Goal: Information Seeking & Learning: Find specific page/section

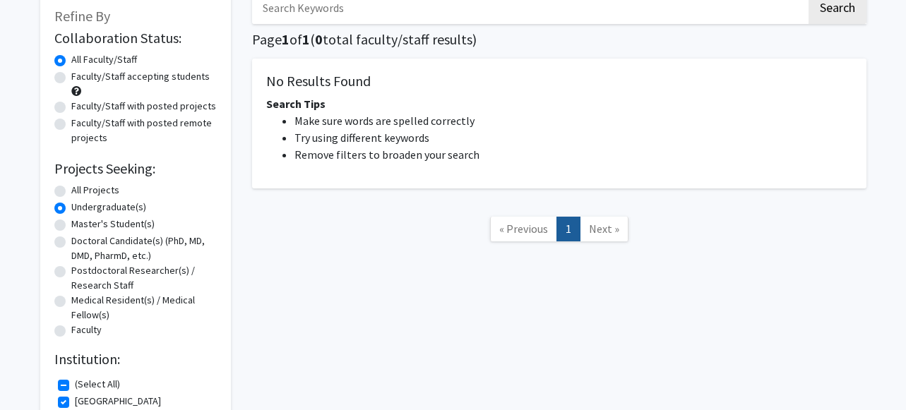
scroll to position [268, 0]
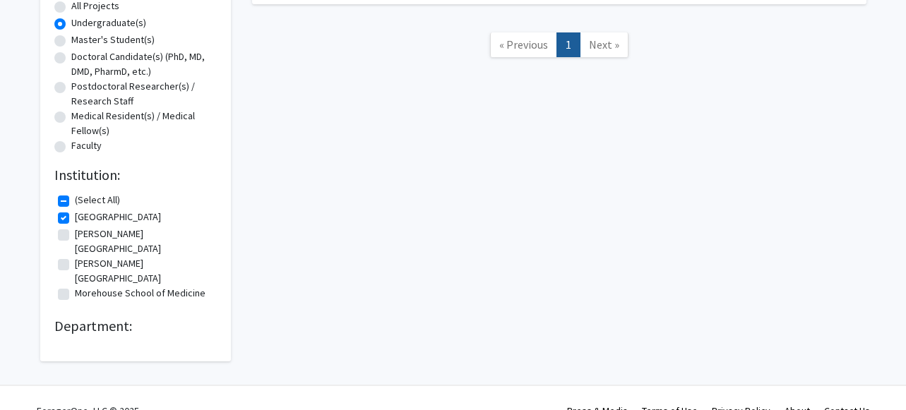
click at [127, 318] on h2 "Department:" at bounding box center [135, 326] width 162 height 17
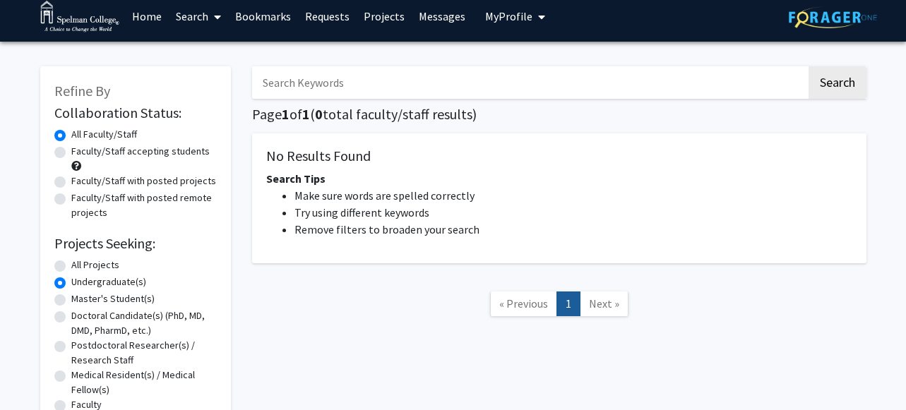
scroll to position [0, 0]
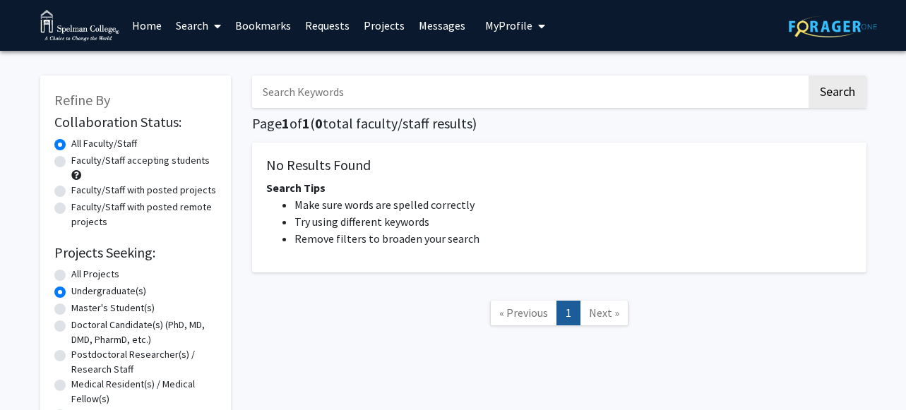
radio input "true"
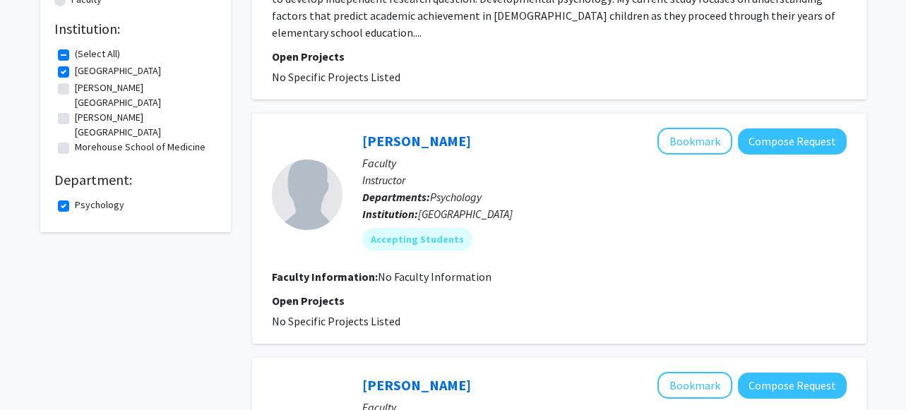
scroll to position [415, 0]
click at [75, 197] on label "Psychology" at bounding box center [99, 204] width 49 height 15
click at [75, 197] on input "Psychology" at bounding box center [79, 201] width 9 height 9
checkbox input "false"
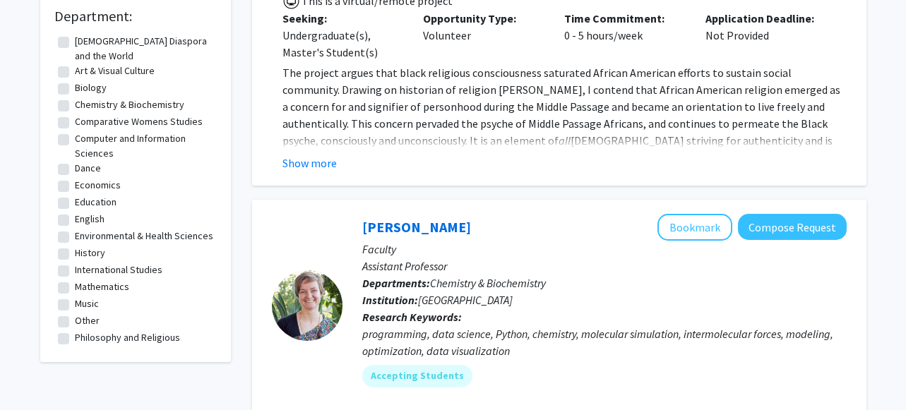
click at [75, 80] on label "Biology" at bounding box center [91, 87] width 32 height 15
click at [75, 80] on input "Biology" at bounding box center [79, 84] width 9 height 9
checkbox input "true"
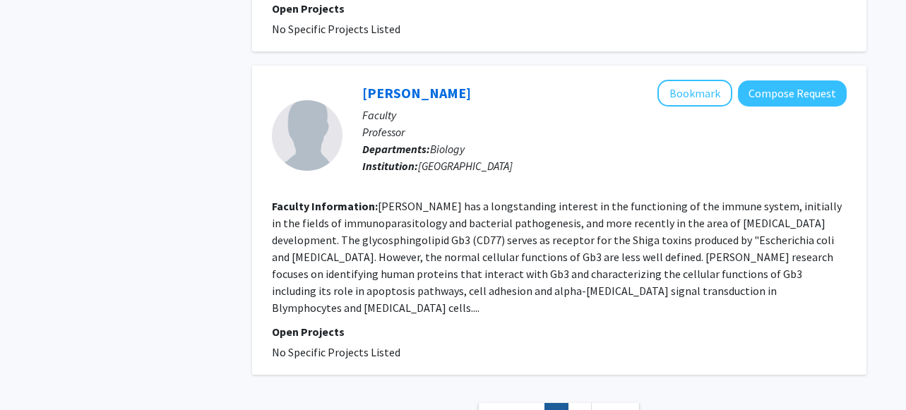
scroll to position [3057, 0]
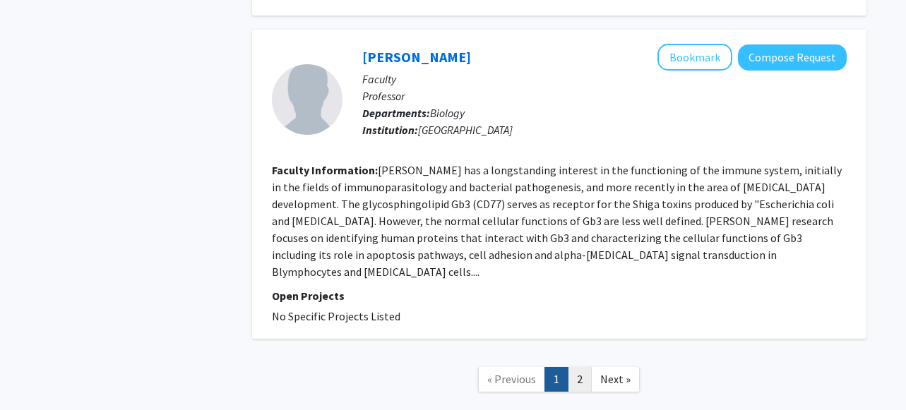
click at [583, 367] on link "2" at bounding box center [580, 379] width 24 height 25
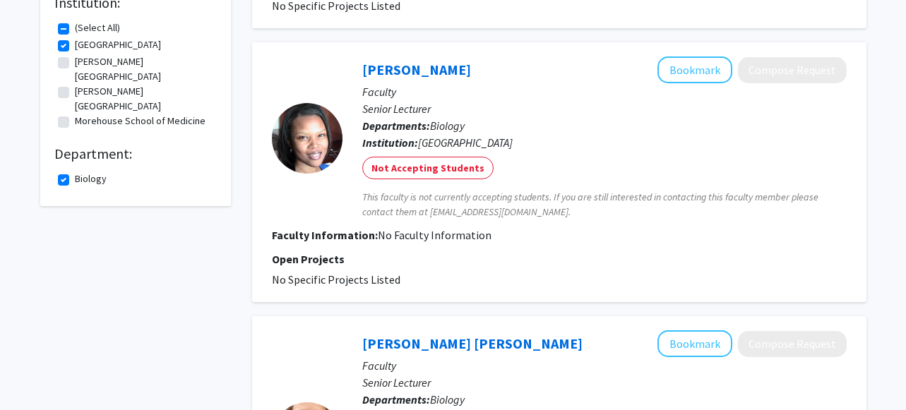
scroll to position [424, 0]
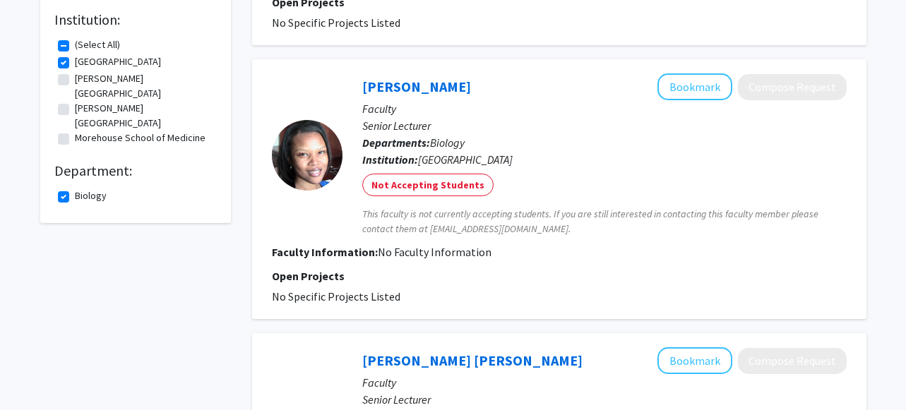
click at [75, 189] on label "Biology" at bounding box center [91, 196] width 32 height 15
click at [75, 189] on input "Biology" at bounding box center [79, 193] width 9 height 9
checkbox input "false"
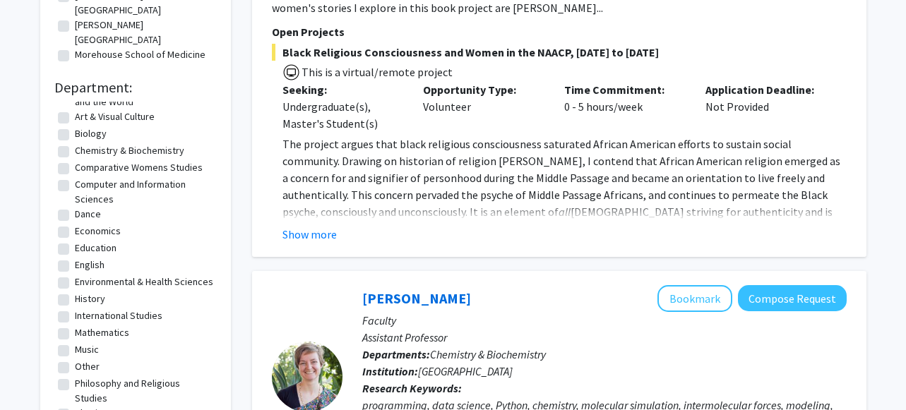
scroll to position [26, 0]
click at [91, 274] on label "Environmental & Health Sciences" at bounding box center [144, 281] width 138 height 15
click at [84, 274] on input "Environmental & Health Sciences" at bounding box center [79, 278] width 9 height 9
checkbox input "true"
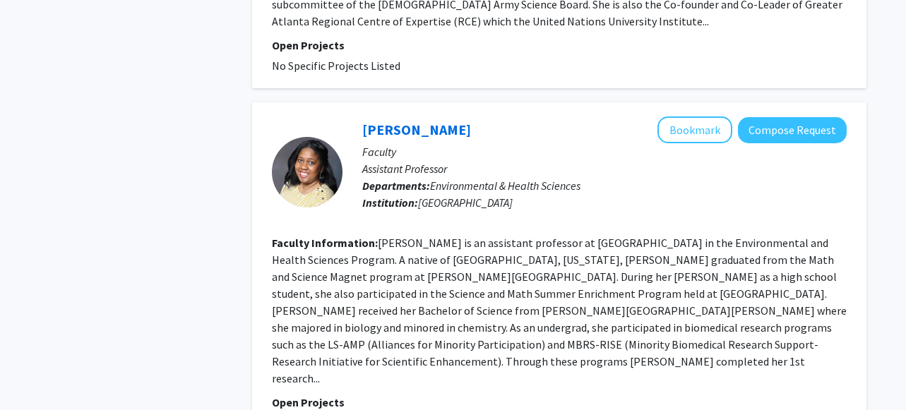
scroll to position [1246, 0]
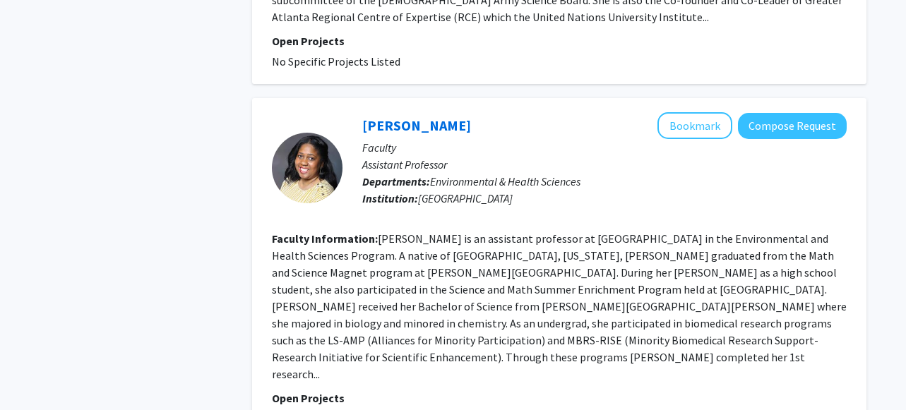
click at [402, 326] on fg-read-more "[PERSON_NAME] is an assistant professor at [GEOGRAPHIC_DATA] in the Environment…" at bounding box center [559, 307] width 575 height 150
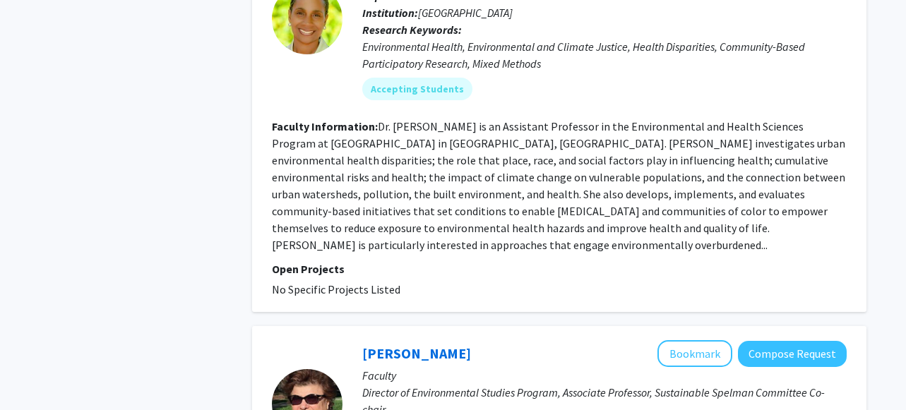
scroll to position [657, 0]
